Goal: Transaction & Acquisition: Book appointment/travel/reservation

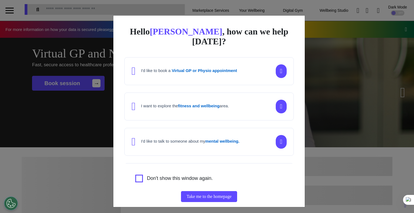
scroll to position [0, 206]
click at [71, 116] on div "Hello Ahmed , how can we help today? I'd like to book a Virtual GP or Physio ap…" at bounding box center [207, 106] width 414 height 213
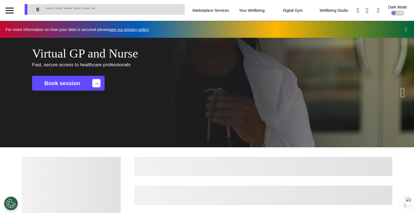
scroll to position [0, 0]
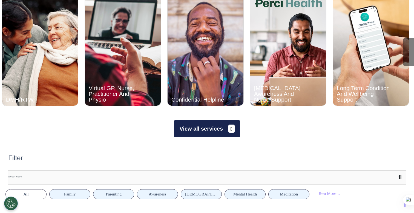
click at [221, 127] on button "View all services" at bounding box center [207, 128] width 66 height 17
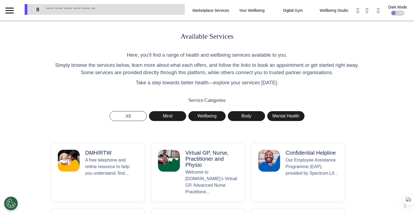
click at [91, 161] on p "A free telephone and online resource to help you understand, find..." at bounding box center [111, 176] width 53 height 38
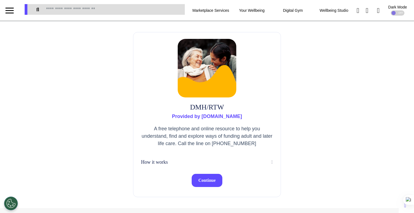
click at [205, 184] on button "Continue" at bounding box center [206, 180] width 30 height 13
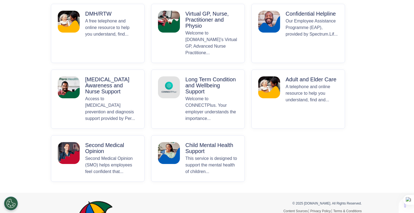
click at [192, 48] on p "Welcome to [DOMAIN_NAME]’s Virtual GP, Advanced Nurse Practitione..." at bounding box center [211, 43] width 53 height 26
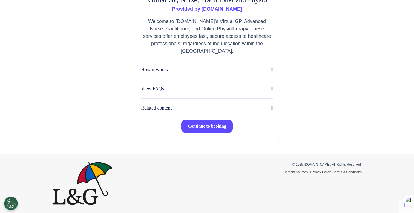
click at [206, 128] on span "Continue to booking" at bounding box center [207, 126] width 38 height 5
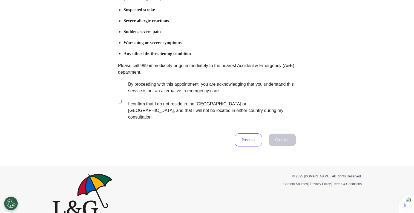
scroll to position [108, 0]
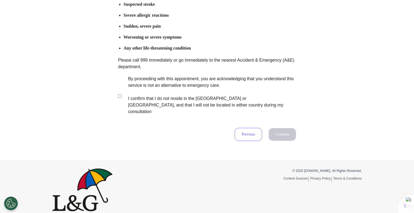
click at [177, 77] on label "By proceeding with this appointment, you are acknowledging that you understand …" at bounding box center [208, 94] width 171 height 39
click at [287, 128] on button "Continue" at bounding box center [281, 134] width 27 height 13
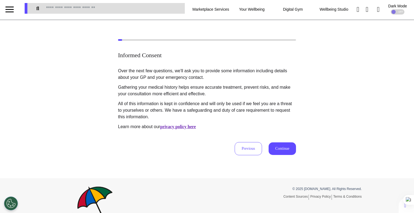
scroll to position [0, 0]
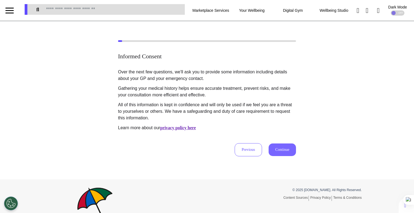
click at [286, 149] on button "Continue" at bounding box center [281, 149] width 27 height 13
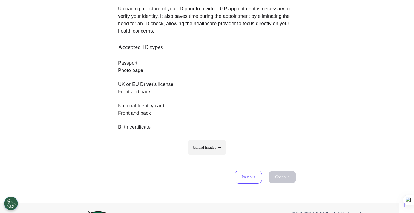
scroll to position [120, 0]
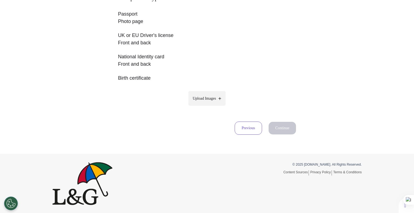
click at [211, 104] on label "Upload Images" at bounding box center [206, 98] width 37 height 14
click at [211, 107] on input "Upload Images" at bounding box center [207, 110] width 52 height 6
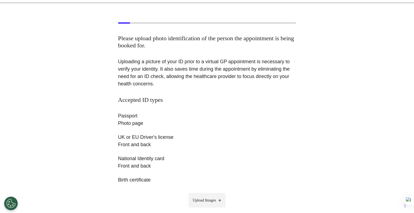
scroll to position [21, 0]
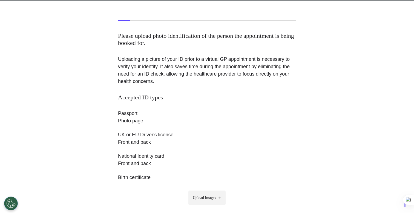
click at [214, 191] on label "Upload Images" at bounding box center [206, 197] width 37 height 14
click at [214, 206] on input "Upload Images" at bounding box center [207, 209] width 52 height 6
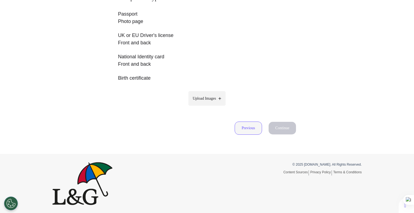
click at [242, 129] on button "Previous" at bounding box center [247, 127] width 27 height 13
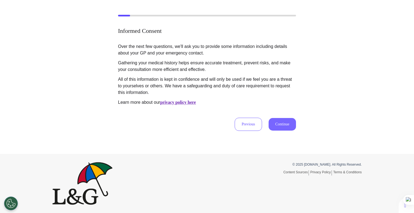
click at [272, 122] on button "Continue" at bounding box center [281, 124] width 27 height 13
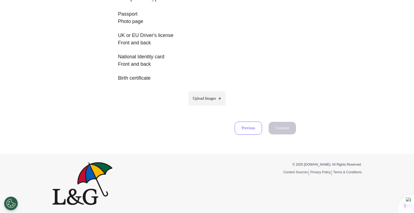
scroll to position [48, 0]
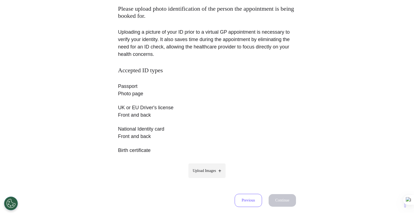
click at [219, 115] on p "UK or EU Driver's license Front and back" at bounding box center [207, 111] width 178 height 15
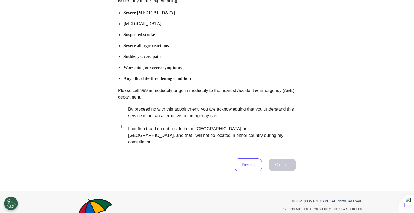
scroll to position [108, 0]
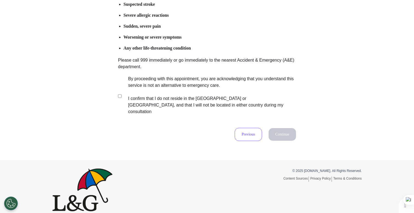
click at [176, 93] on label "By proceeding with this appointment, you are acknowledging that you understand …" at bounding box center [208, 94] width 171 height 39
click at [284, 128] on button "Continue" at bounding box center [281, 134] width 27 height 13
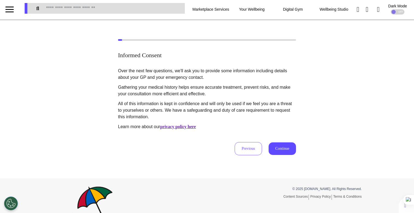
scroll to position [0, 0]
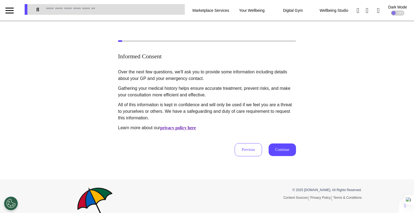
click at [276, 142] on div "Over the next few questions, we'll ask you to provide some information includin…" at bounding box center [207, 113] width 178 height 88
click at [276, 148] on button "Continue" at bounding box center [281, 149] width 27 height 13
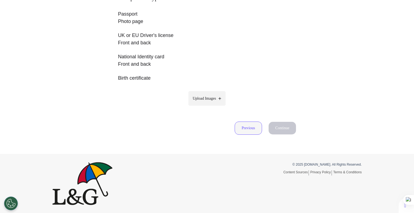
click at [243, 132] on button "Previous" at bounding box center [247, 127] width 27 height 13
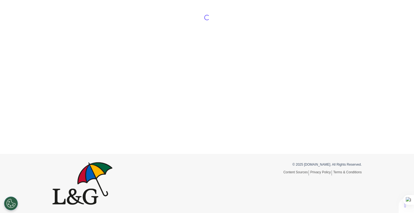
scroll to position [25, 0]
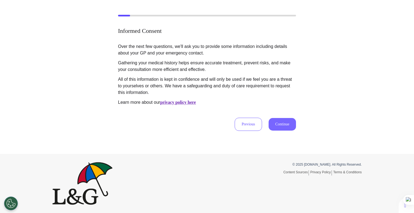
click at [274, 128] on button "Continue" at bounding box center [281, 124] width 27 height 13
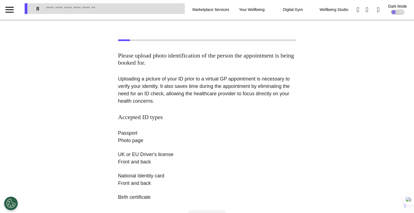
scroll to position [0, 0]
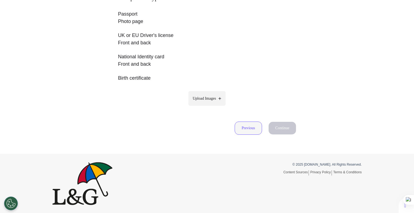
click at [247, 129] on button "Previous" at bounding box center [247, 127] width 27 height 13
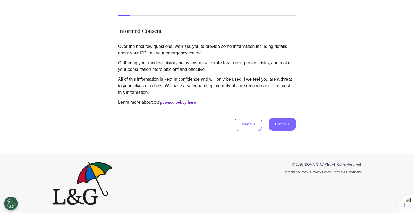
click at [284, 125] on button "Continue" at bounding box center [281, 124] width 27 height 13
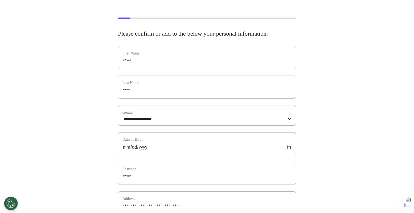
scroll to position [23, 0]
click at [284, 121] on select "**********" at bounding box center [206, 118] width 169 height 5
select select "******"
click at [122, 121] on select "**********" at bounding box center [206, 118] width 169 height 5
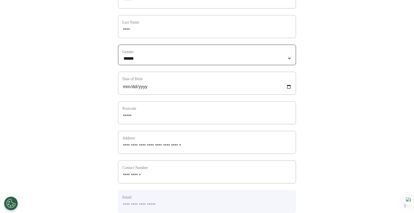
scroll to position [85, 0]
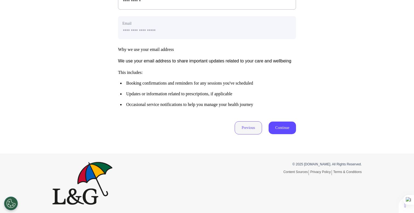
click at [246, 123] on button "Previous" at bounding box center [247, 127] width 27 height 13
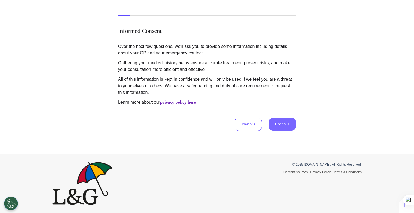
click at [287, 123] on button "Continue" at bounding box center [281, 124] width 27 height 13
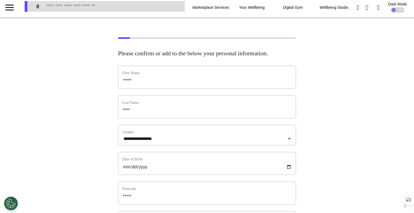
scroll to position [46, 0]
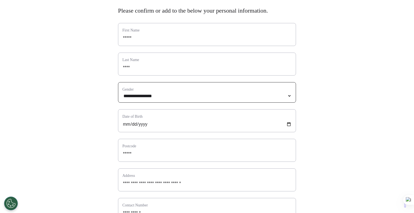
select select
click at [213, 98] on select "**********" at bounding box center [206, 96] width 169 height 5
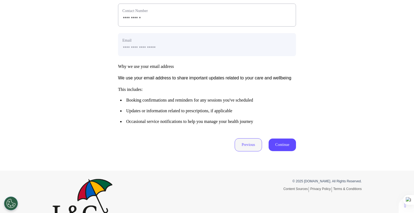
click at [251, 151] on button "Previous" at bounding box center [247, 144] width 27 height 13
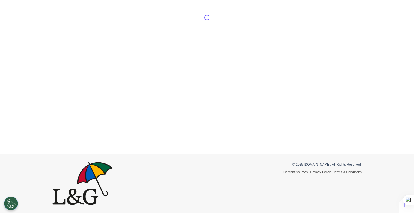
scroll to position [25, 0]
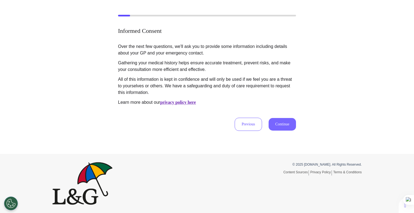
click at [284, 126] on button "Continue" at bounding box center [281, 124] width 27 height 13
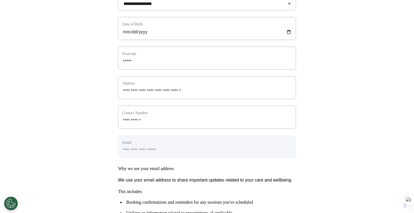
scroll to position [0, 0]
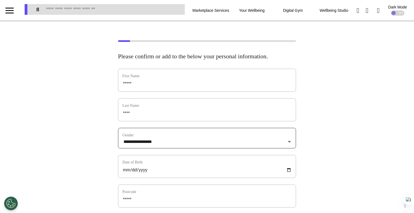
click at [173, 144] on select "**********" at bounding box center [206, 141] width 169 height 5
select select "******"
click at [122, 144] on select "**********" at bounding box center [206, 141] width 169 height 5
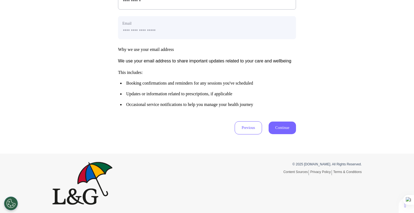
click at [291, 130] on button "Continue" at bounding box center [281, 127] width 27 height 13
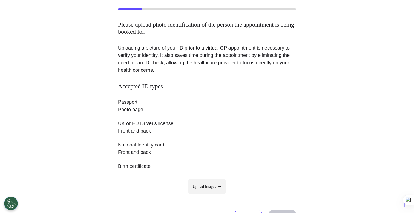
scroll to position [0, 0]
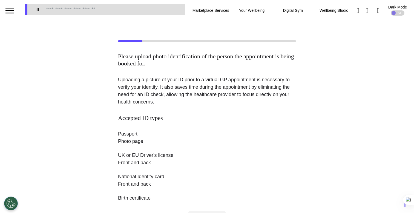
click at [4, 8] on div at bounding box center [9, 10] width 19 height 21
click at [8, 10] on div at bounding box center [9, 10] width 8 height 9
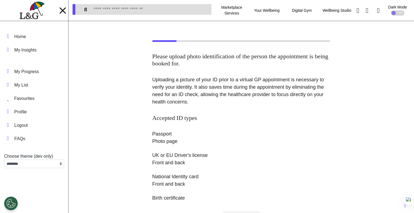
click at [22, 13] on img at bounding box center [31, 11] width 25 height 18
